Goal: Transaction & Acquisition: Purchase product/service

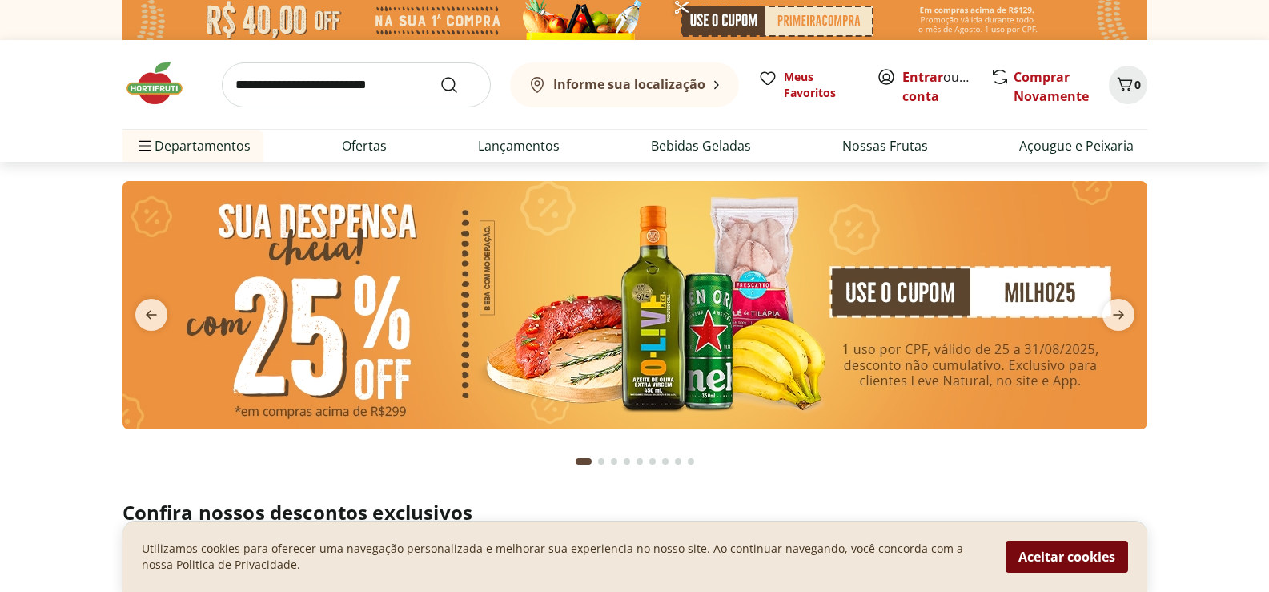
click at [1068, 556] on button "Aceitar cookies" at bounding box center [1067, 556] width 123 height 32
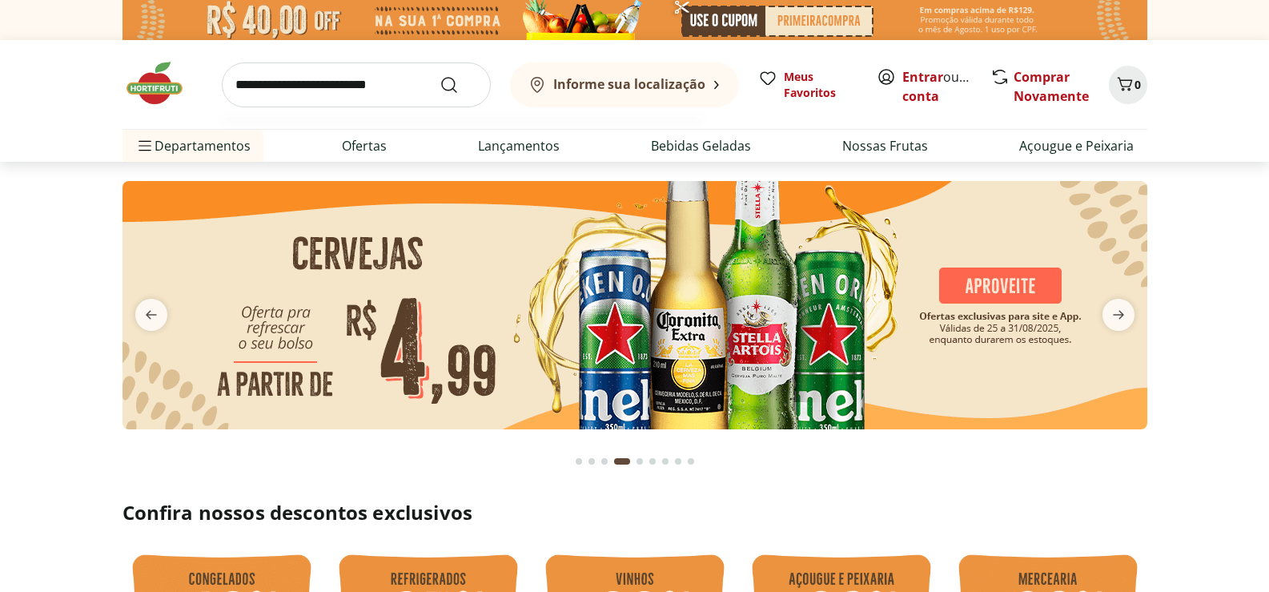
click at [307, 84] on input "search" at bounding box center [356, 84] width 269 height 45
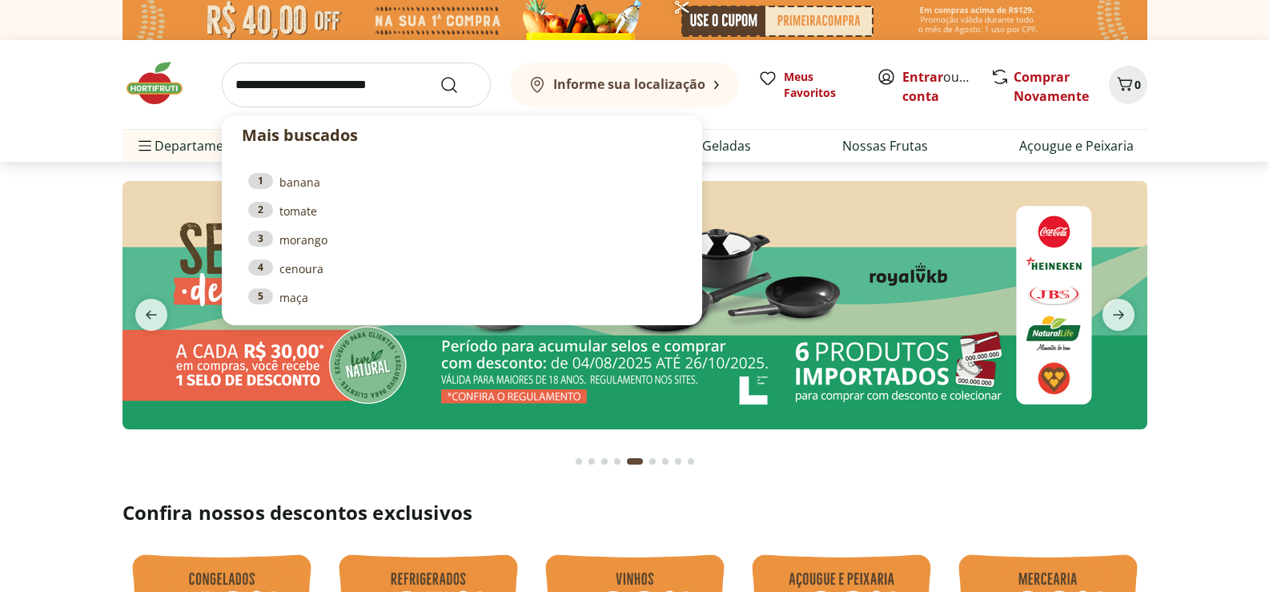
click at [1243, 243] on section at bounding box center [634, 321] width 1269 height 319
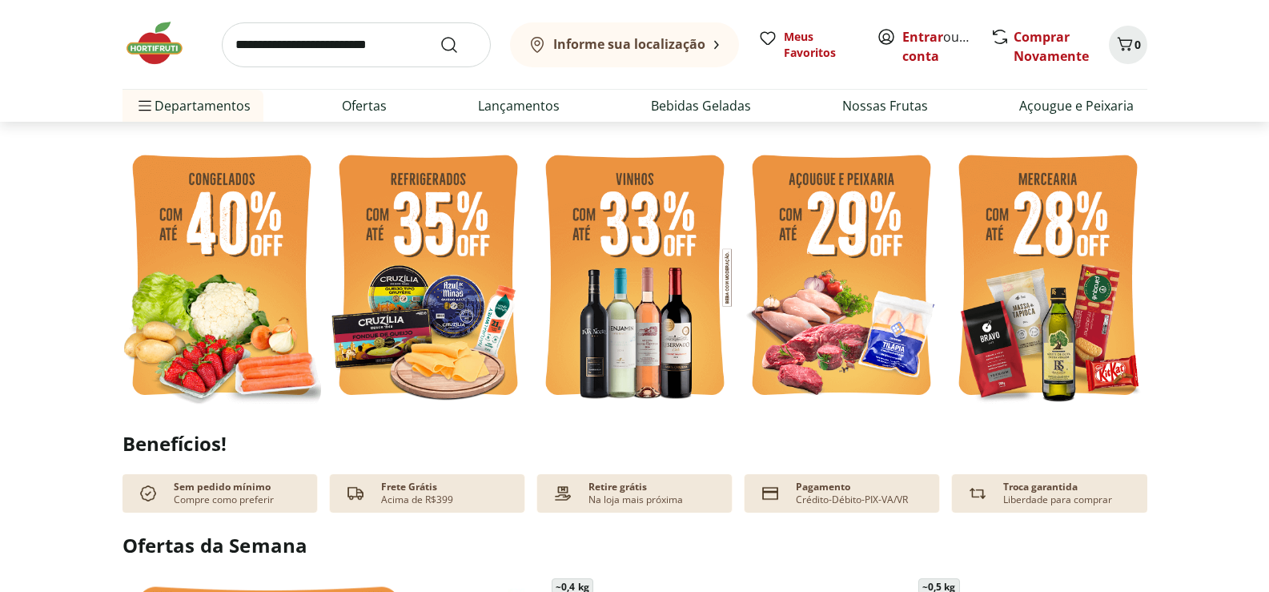
scroll to position [400, 0]
click at [1047, 242] on img at bounding box center [1048, 276] width 199 height 265
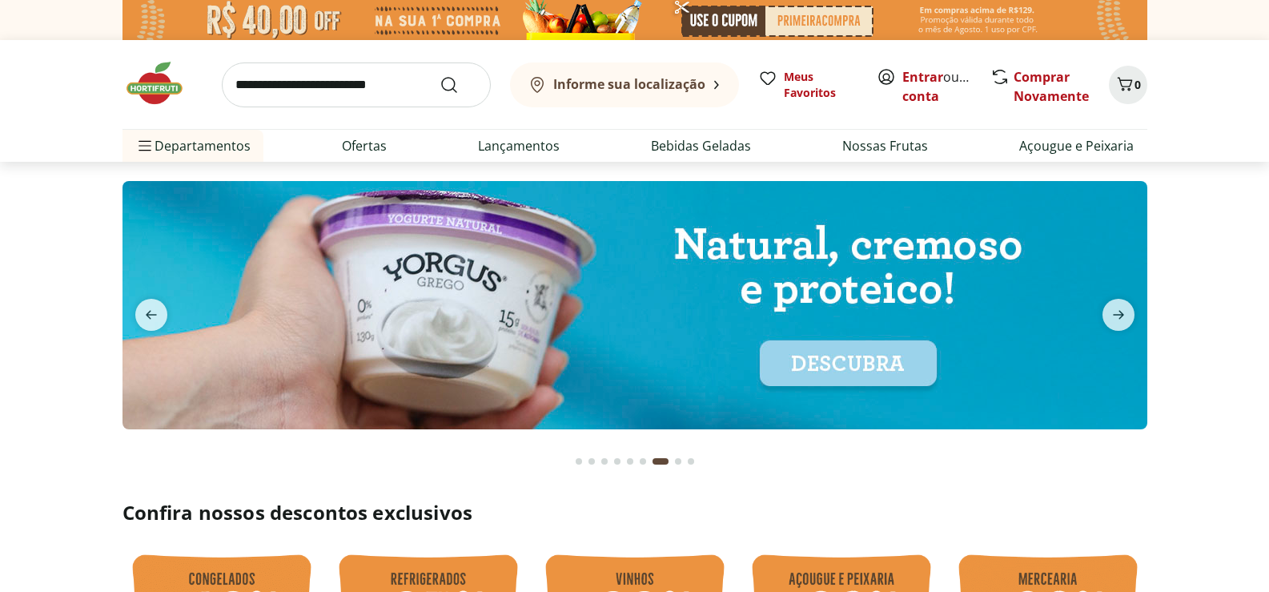
select select "**********"
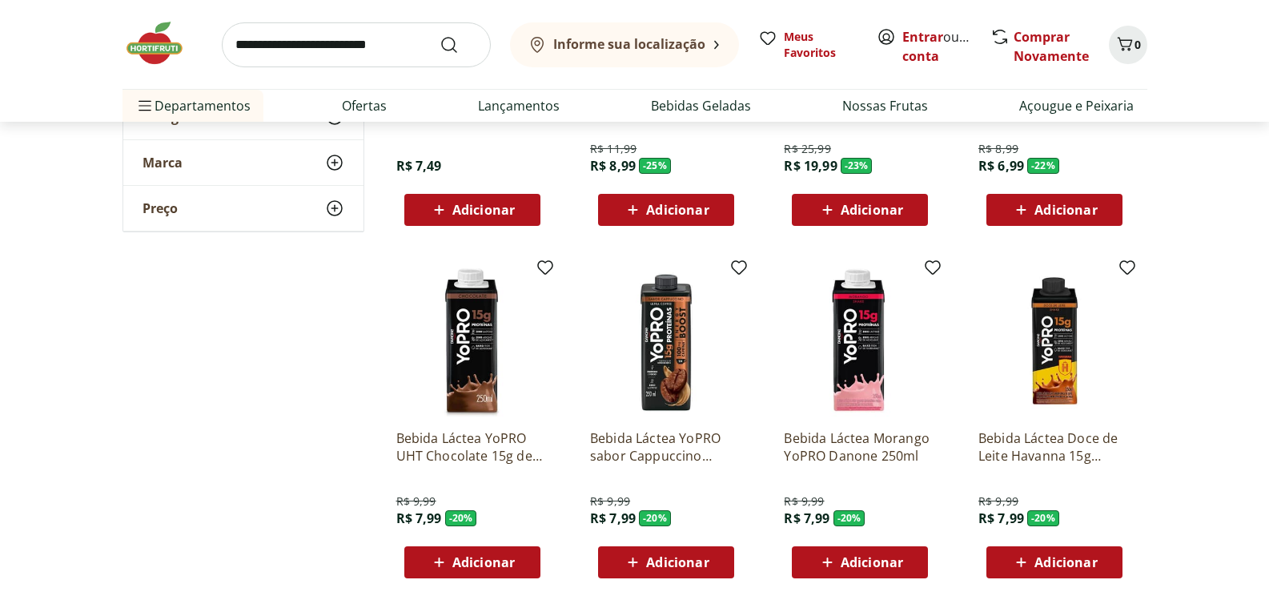
scroll to position [1121, 0]
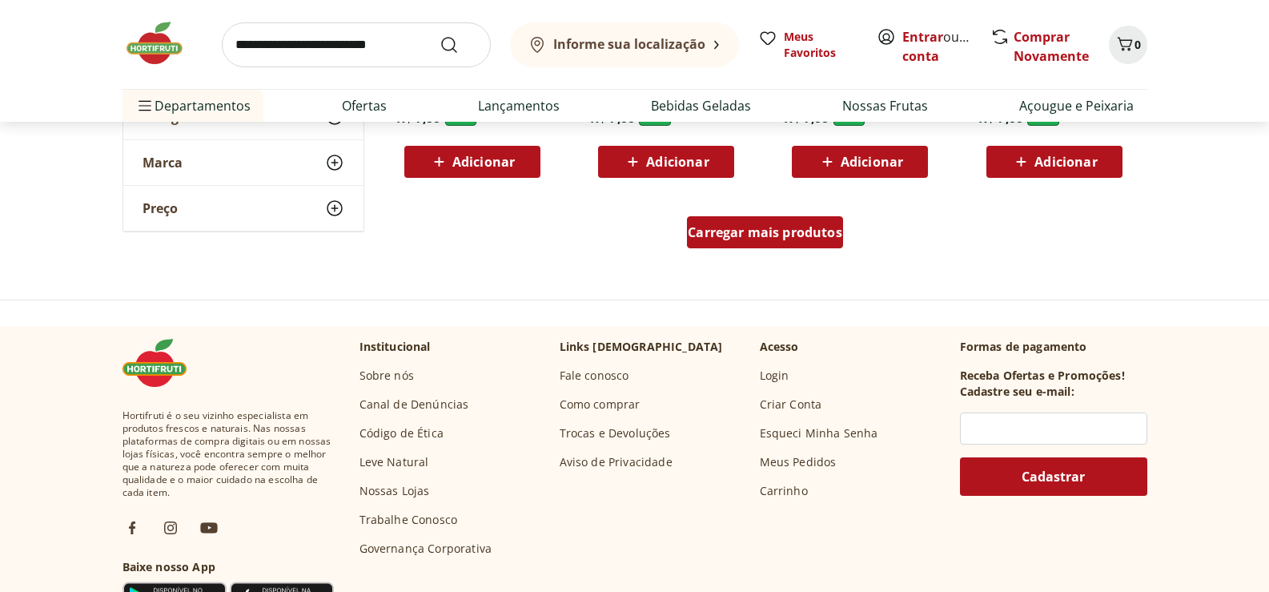
click at [757, 235] on span "Carregar mais produtos" at bounding box center [765, 232] width 155 height 13
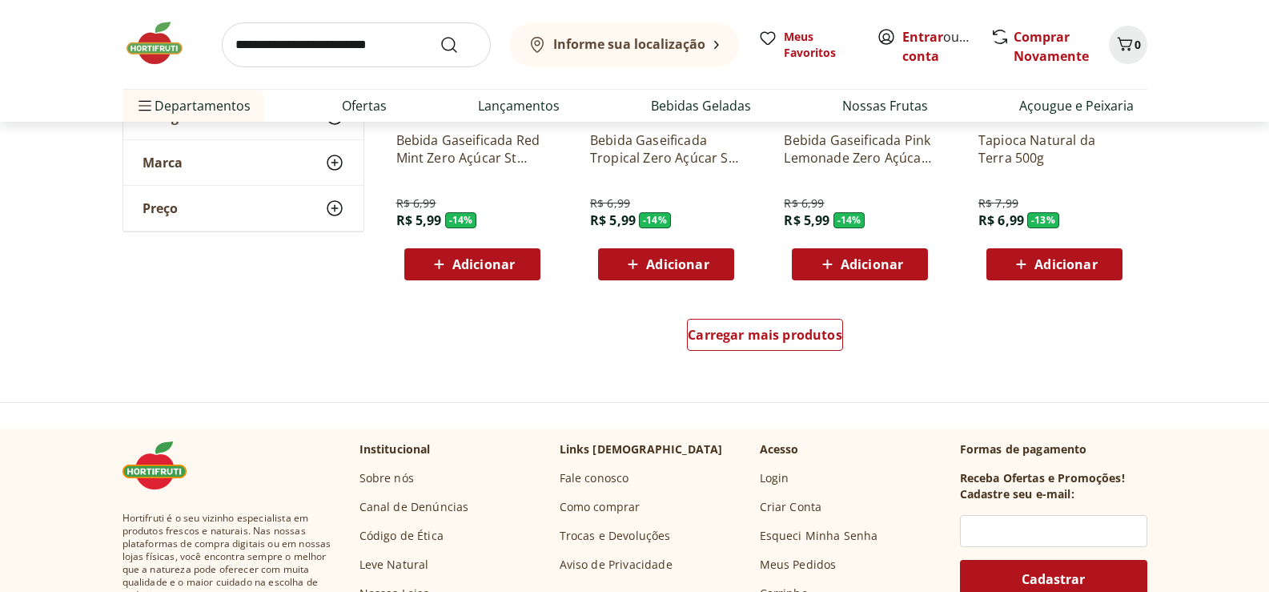
scroll to position [2082, 0]
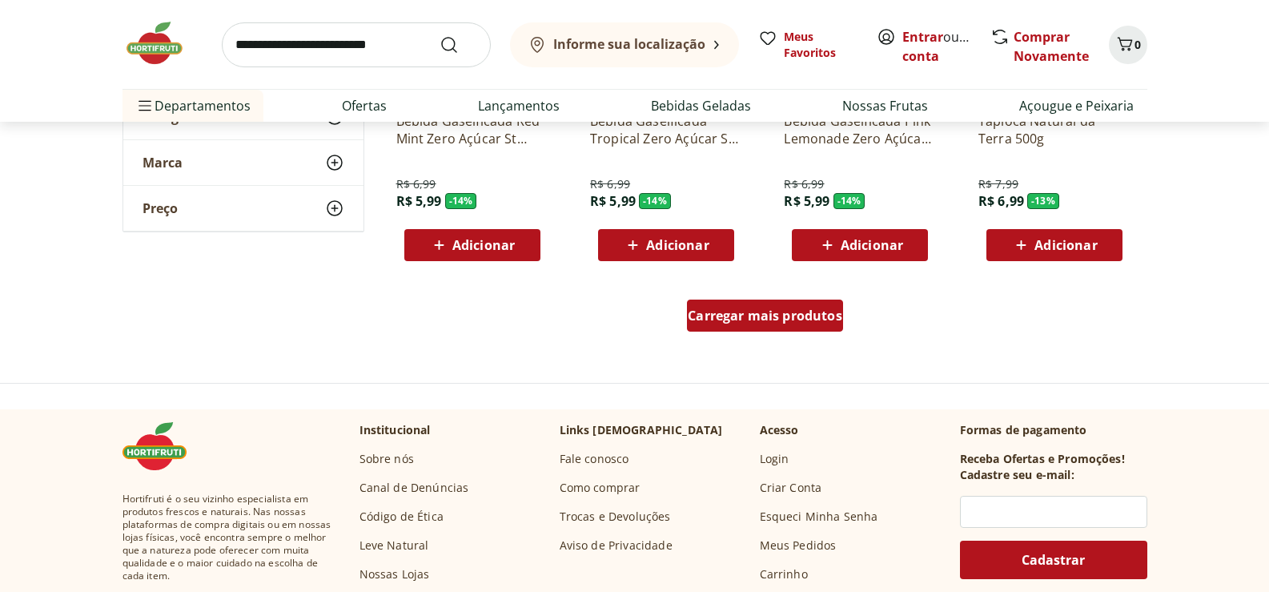
click at [756, 326] on div "Carregar mais produtos" at bounding box center [765, 315] width 156 height 32
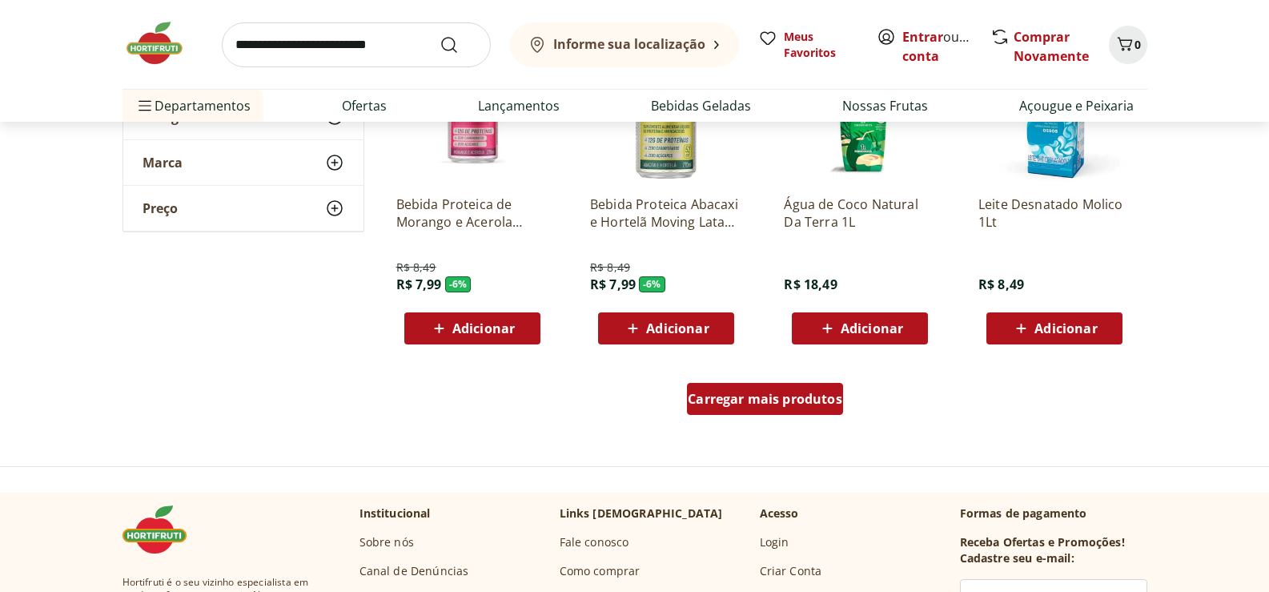
scroll to position [3203, 0]
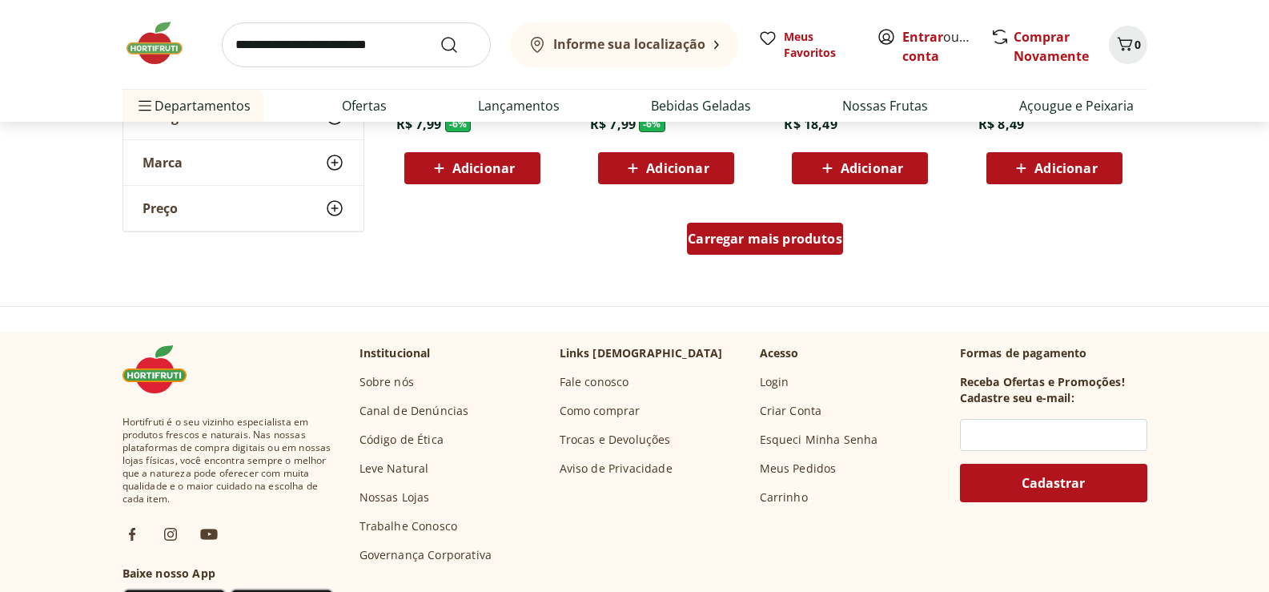
click at [761, 249] on div "Carregar mais produtos" at bounding box center [765, 239] width 156 height 32
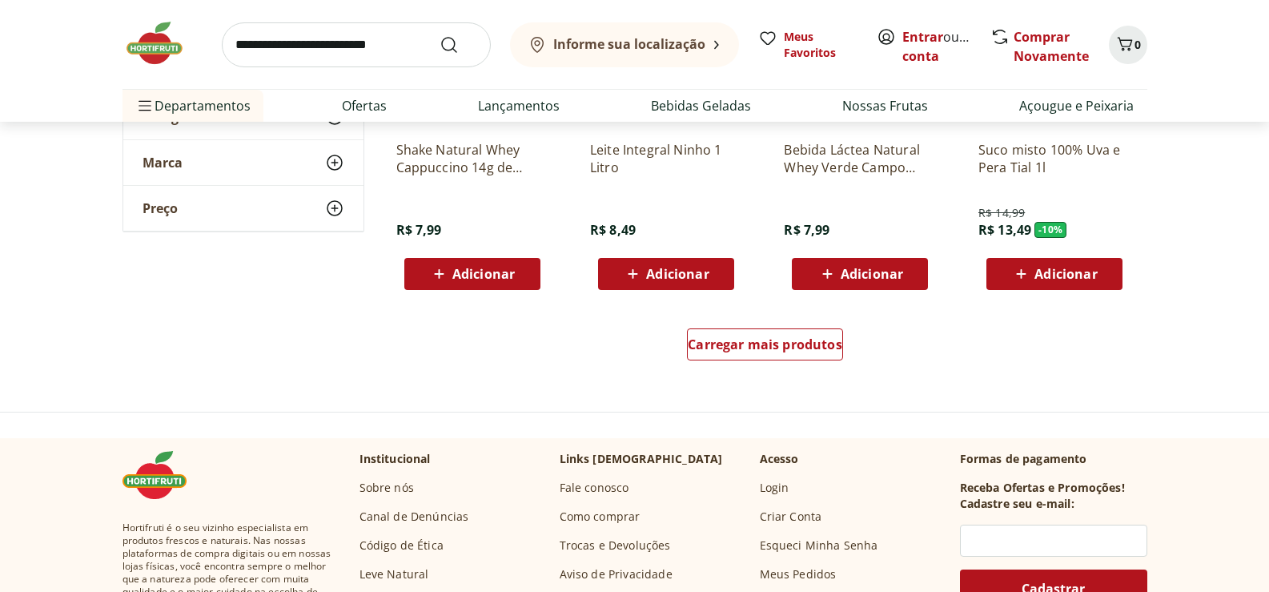
scroll to position [4164, 0]
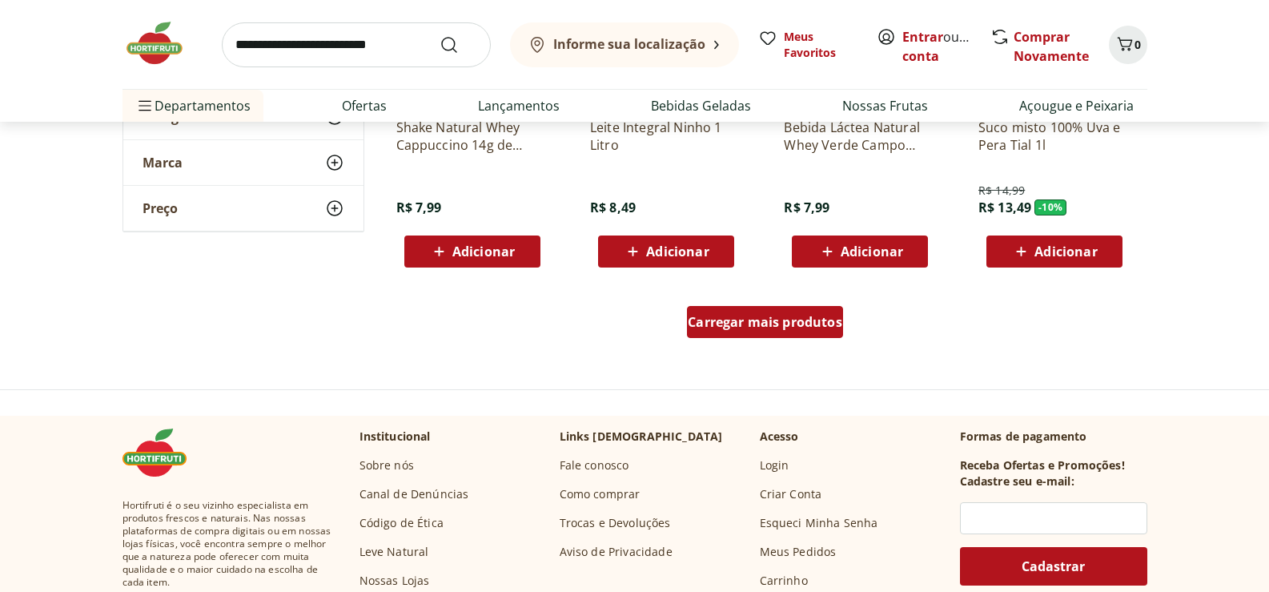
click at [735, 317] on span "Carregar mais produtos" at bounding box center [765, 321] width 155 height 13
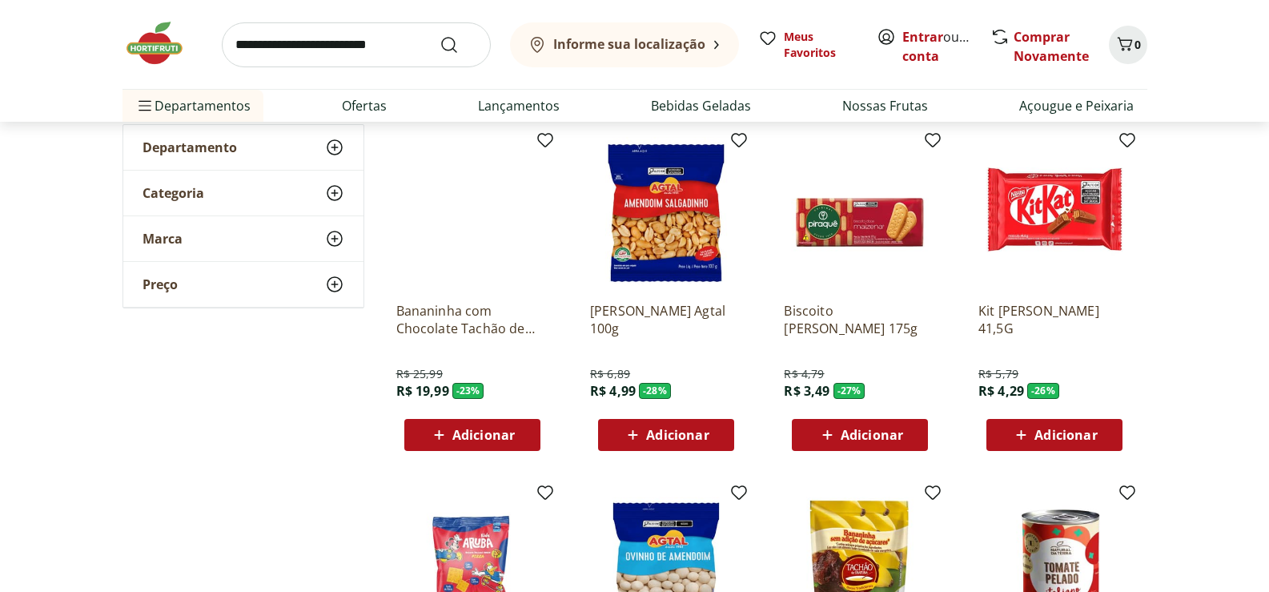
scroll to position [0, 0]
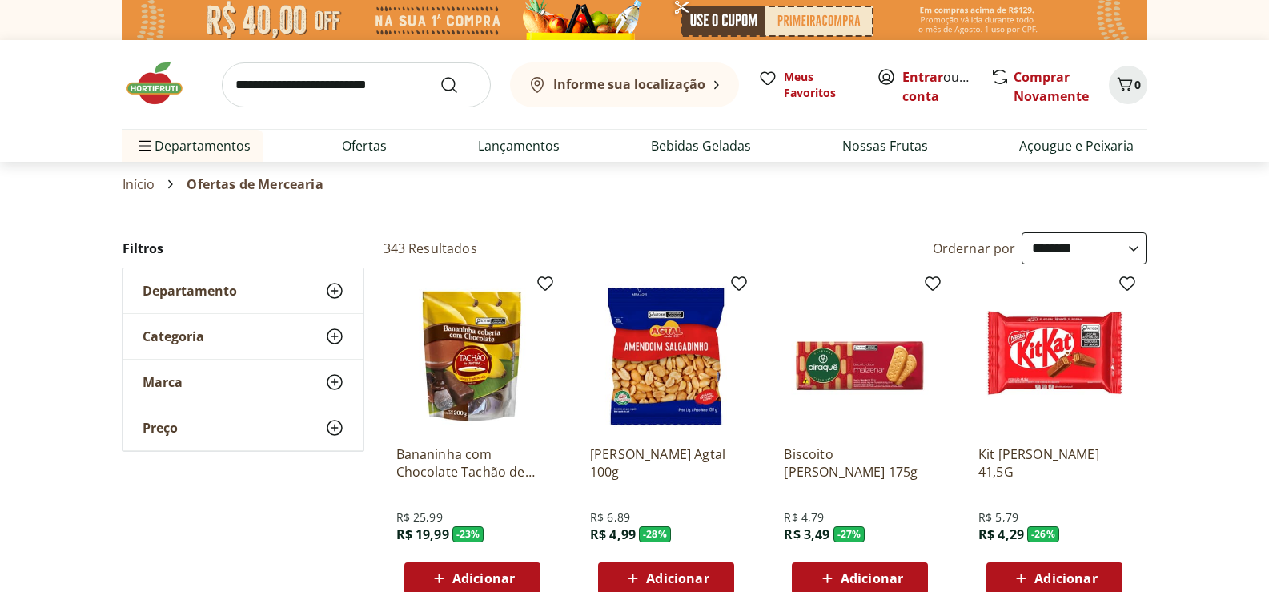
click at [626, 80] on b "Informe sua localização" at bounding box center [629, 84] width 152 height 18
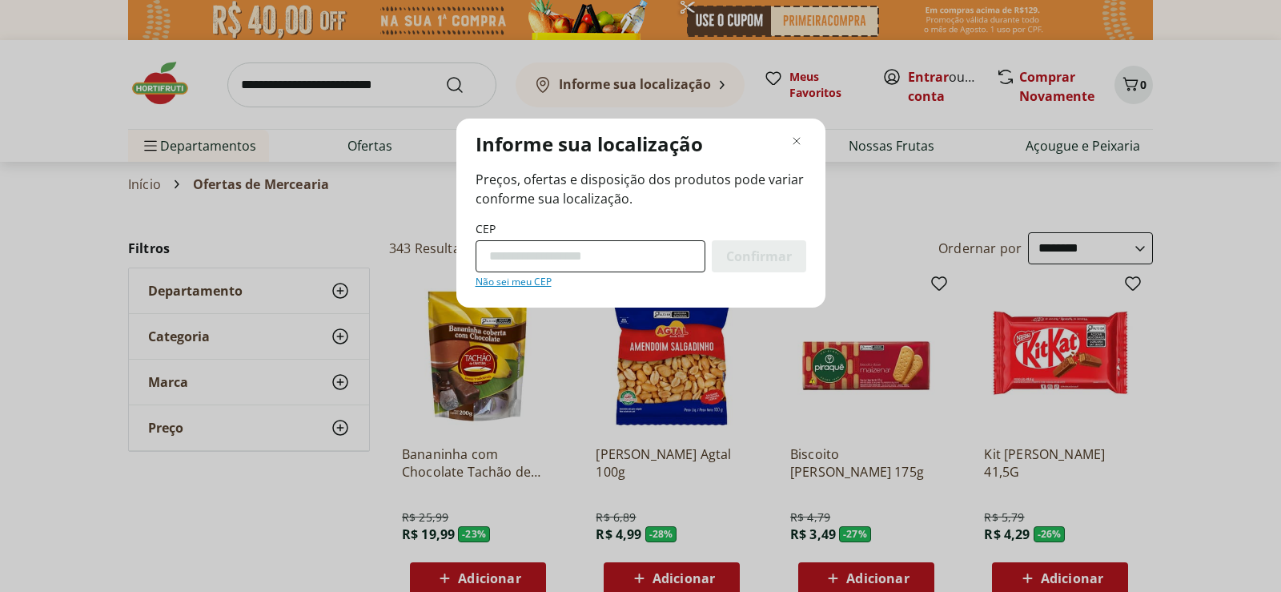
click at [548, 252] on input "CEP" at bounding box center [591, 256] width 230 height 32
type input "*********"
click at [747, 259] on span "Confirmar" at bounding box center [759, 256] width 66 height 13
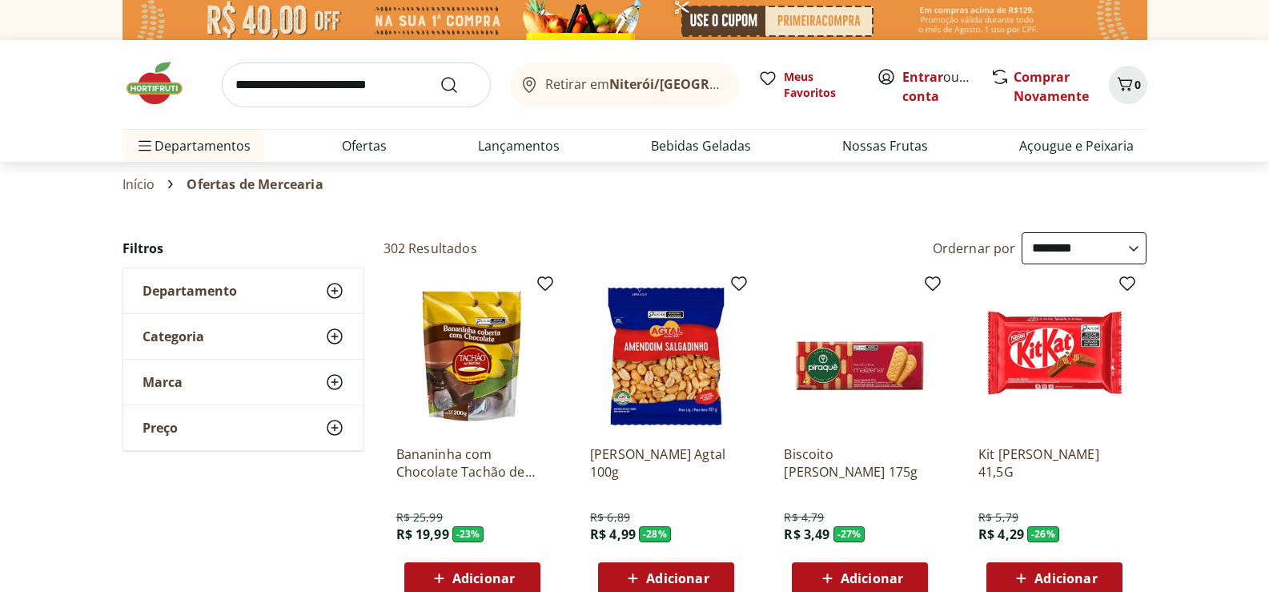
click at [727, 85] on icon at bounding box center [729, 85] width 5 height 0
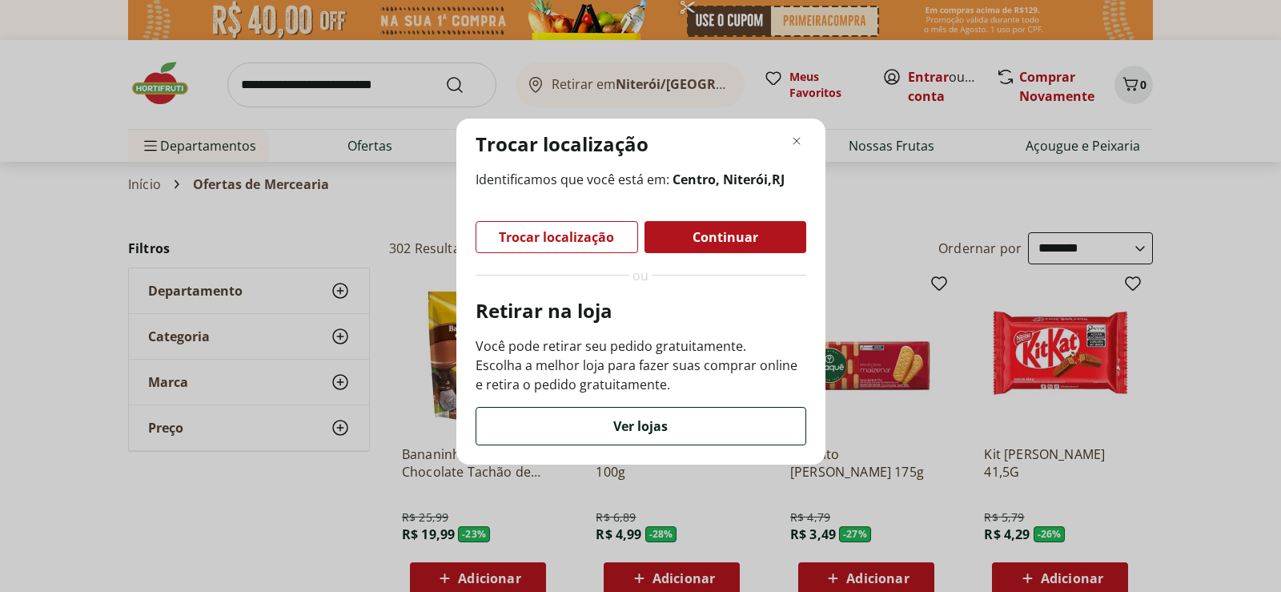
click at [665, 432] on span "Ver lojas" at bounding box center [640, 426] width 54 height 13
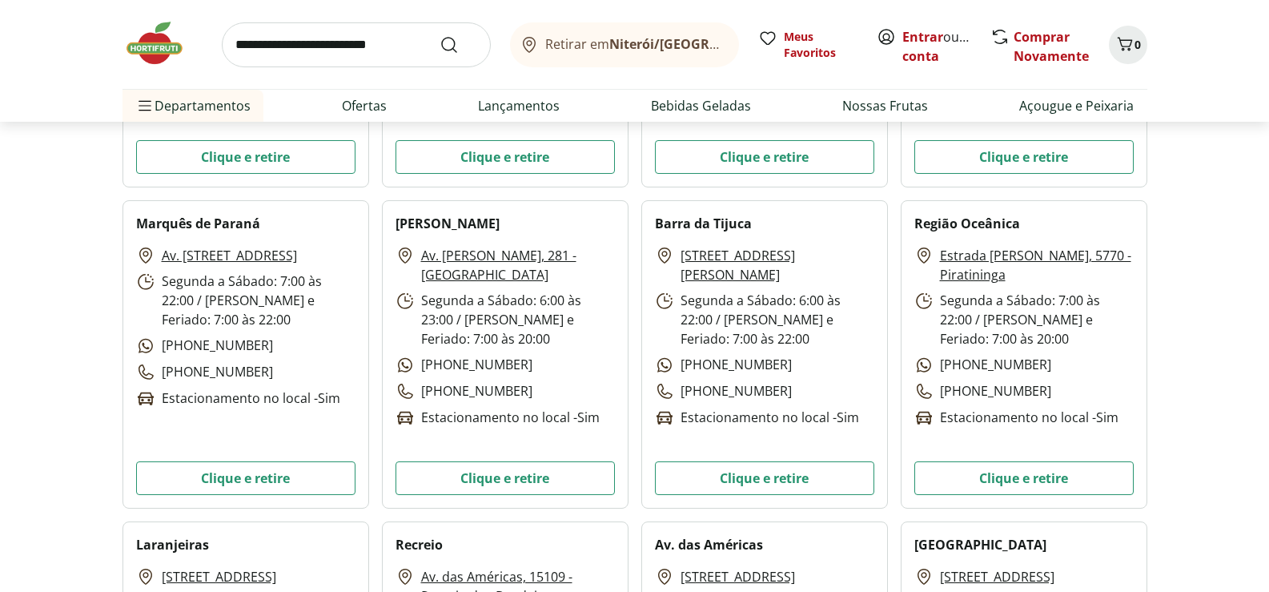
scroll to position [1281, 0]
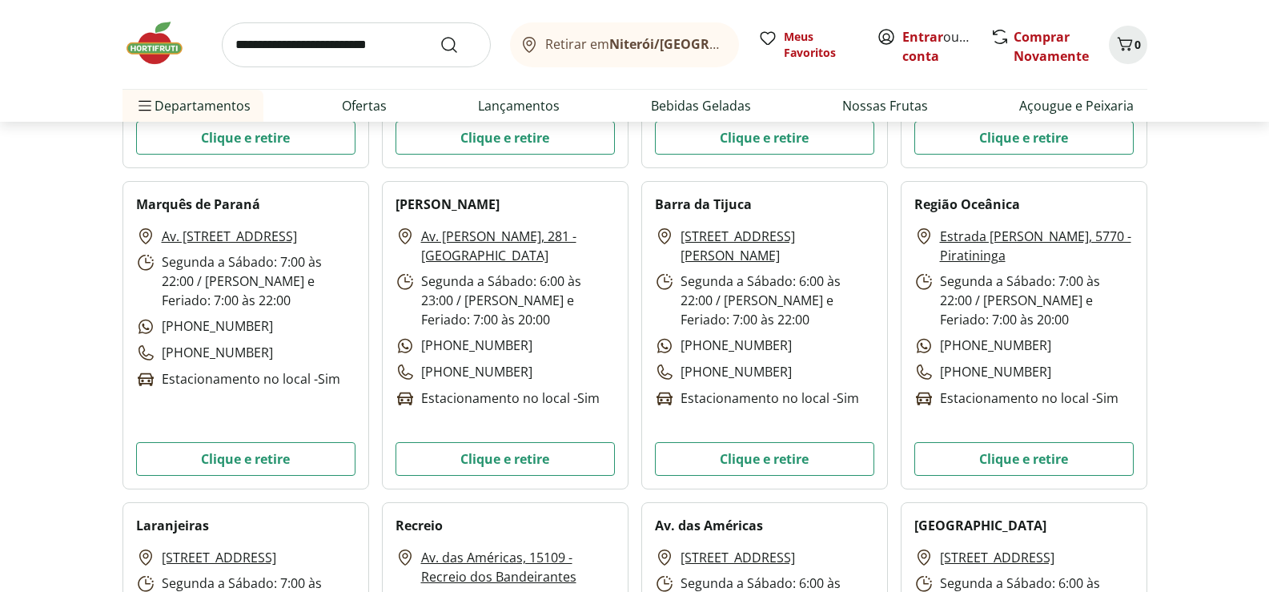
click at [258, 233] on link "Av. [STREET_ADDRESS]" at bounding box center [229, 236] width 135 height 19
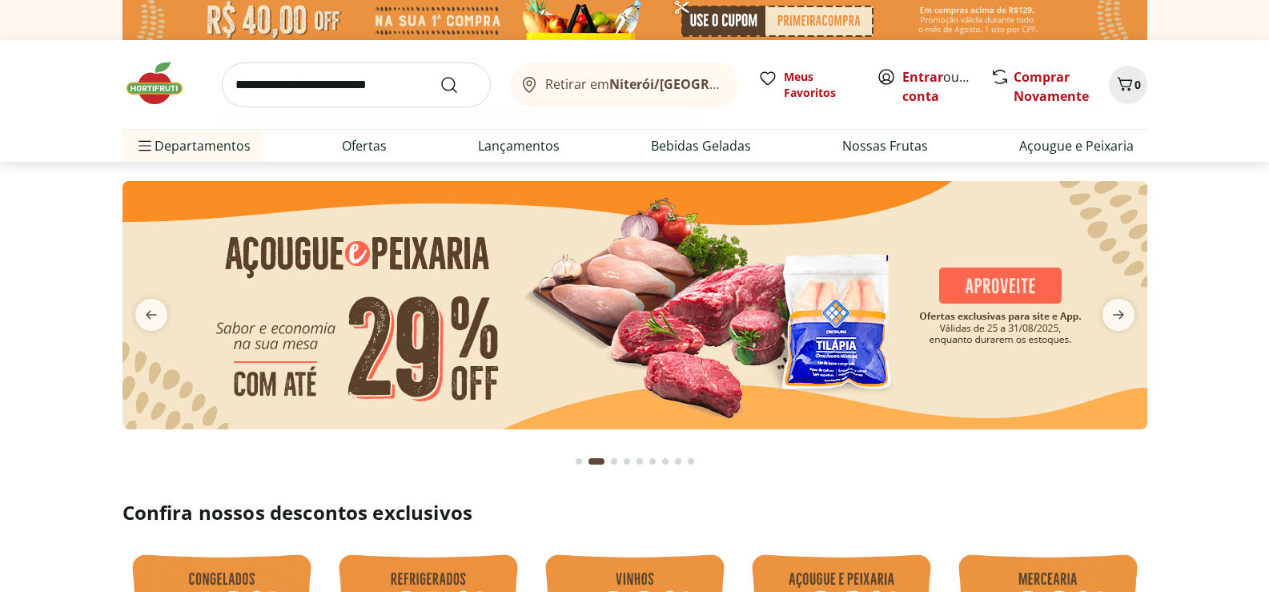
click at [319, 84] on input "search" at bounding box center [356, 84] width 269 height 45
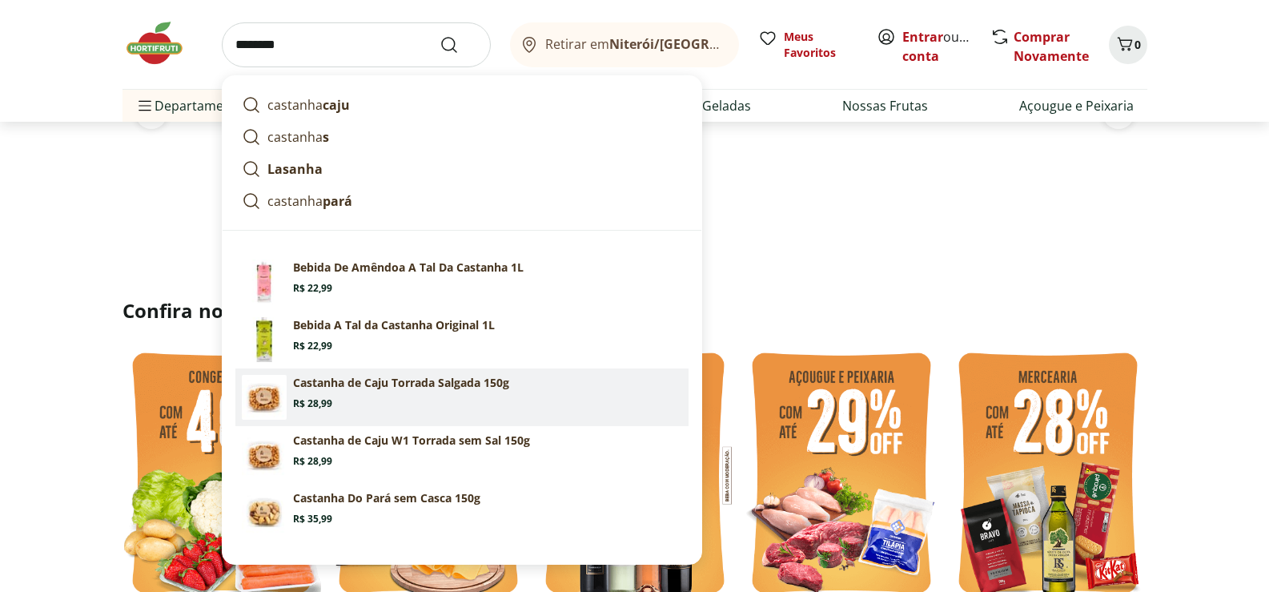
scroll to position [240, 0]
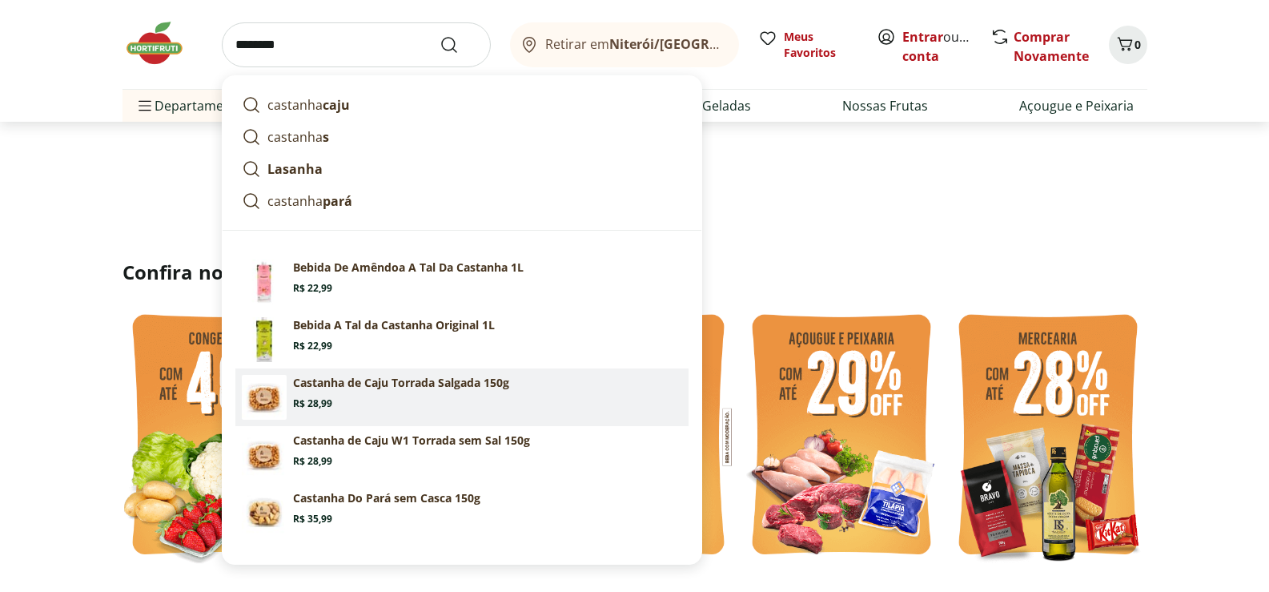
click at [366, 402] on section "Castanha de Caju Torrada Salgada 150g Price: R$ 28,99" at bounding box center [487, 392] width 389 height 35
type input "**********"
